Goal: Transaction & Acquisition: Purchase product/service

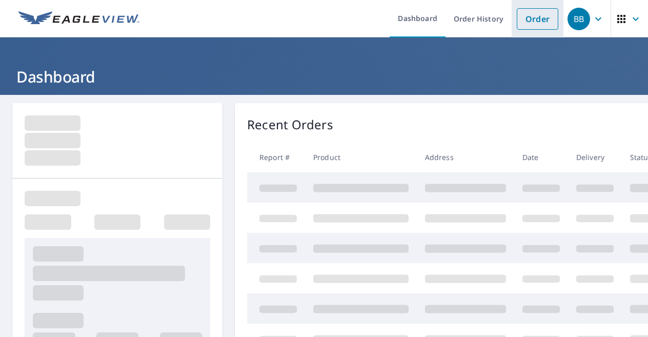
click at [530, 18] on link "Order" at bounding box center [538, 19] width 42 height 22
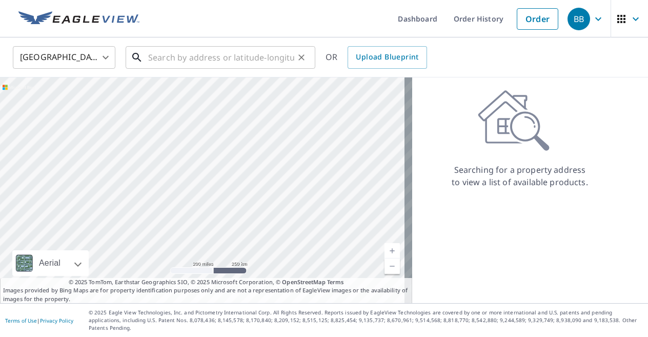
click at [167, 56] on input "text" at bounding box center [221, 57] width 146 height 29
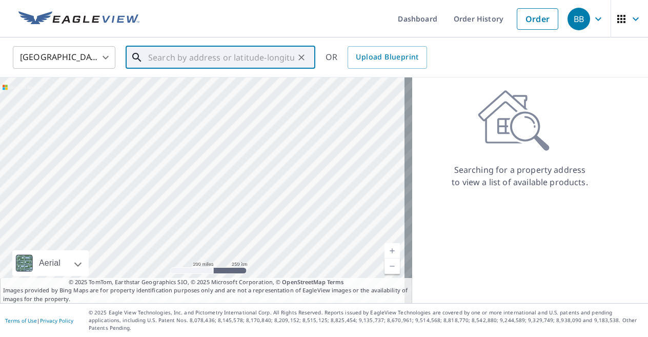
paste input "[STREET_ADDRESS][PERSON_NAME]"
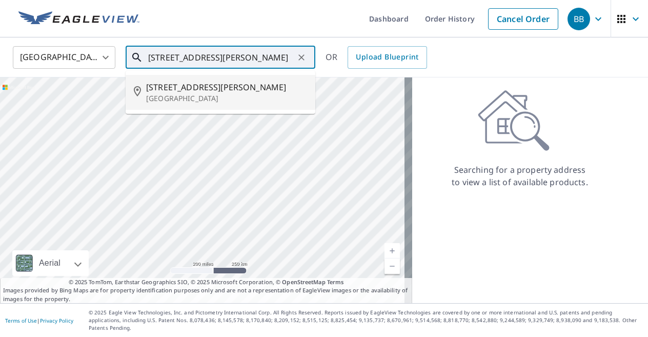
click at [183, 86] on span "[STREET_ADDRESS][PERSON_NAME]" at bounding box center [226, 87] width 161 height 12
type input "[STREET_ADDRESS][PERSON_NAME]"
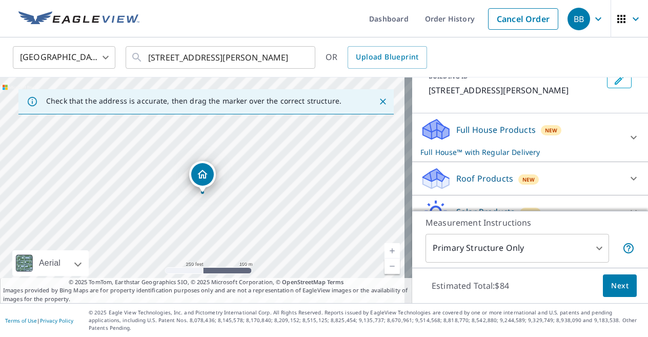
scroll to position [71, 0]
click at [489, 177] on p "Roof Products" at bounding box center [484, 178] width 57 height 12
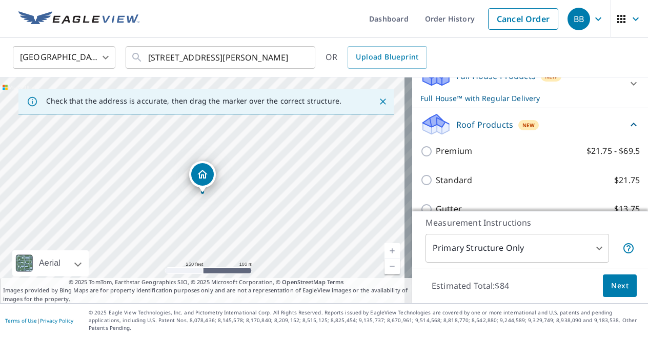
scroll to position [153, 0]
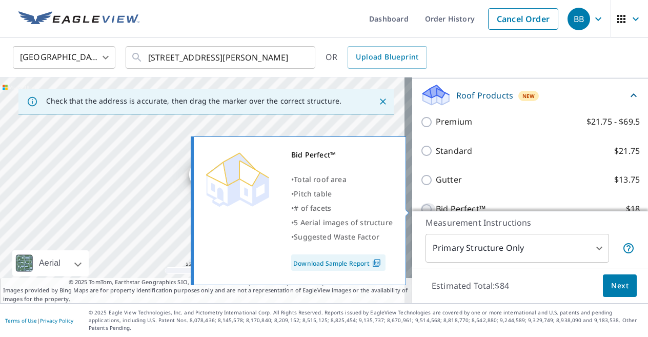
click at [420, 212] on input "Bid Perfect™ $18" at bounding box center [427, 209] width 15 height 12
checkbox input "true"
type input "1"
checkbox input "false"
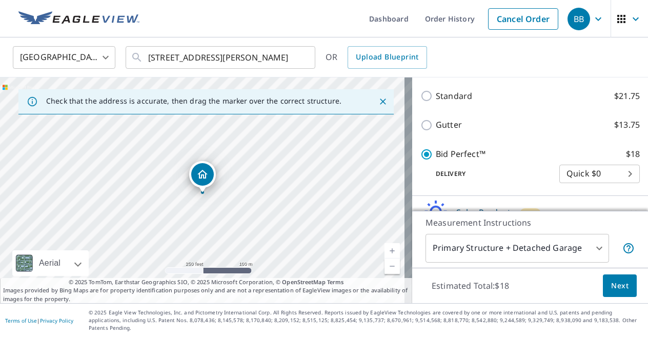
scroll to position [208, 0]
click at [617, 292] on span "Next" at bounding box center [619, 285] width 17 height 13
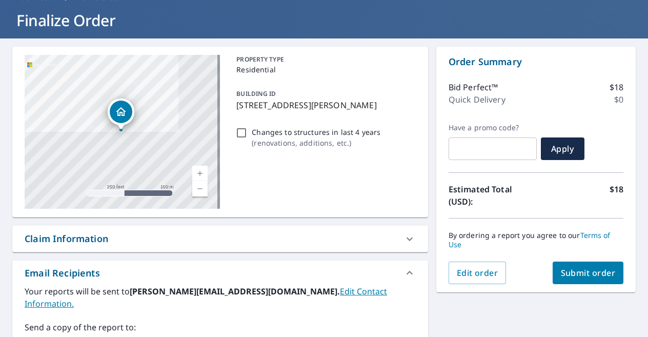
scroll to position [204, 0]
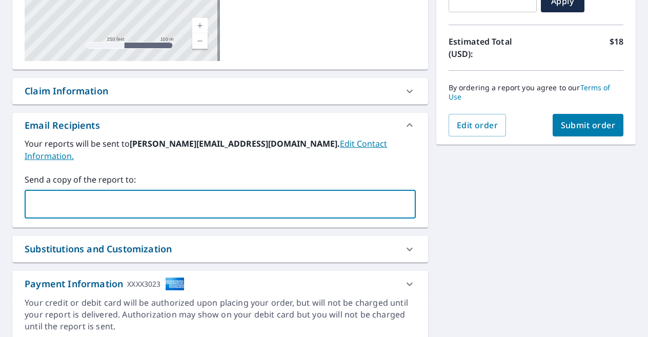
click at [66, 194] on input "text" at bounding box center [212, 203] width 366 height 19
type input "[PERSON_NAME][EMAIL_ADDRESS][DOMAIN_NAME]"
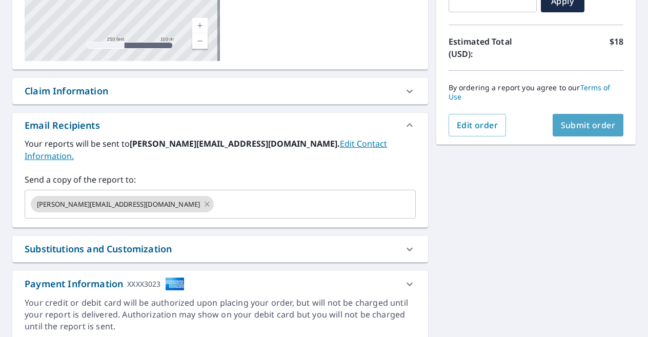
click at [567, 130] on span "Submit order" at bounding box center [588, 124] width 55 height 11
checkbox input "true"
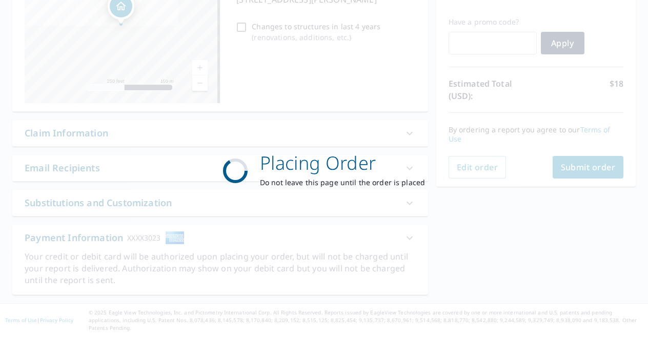
scroll to position [153, 0]
